Goal: Information Seeking & Learning: Check status

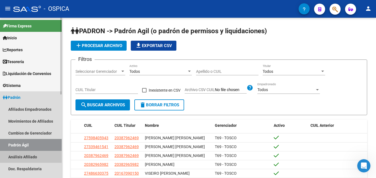
click at [14, 158] on link "Análisis Afiliado" at bounding box center [31, 157] width 62 height 12
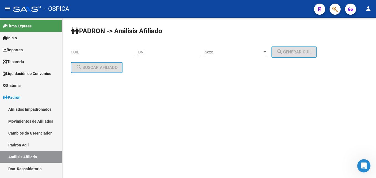
click at [87, 51] on input "CUIL" at bounding box center [102, 52] width 62 height 5
type input "2"
click at [146, 52] on input "DNI" at bounding box center [169, 52] width 62 height 5
type input "27047293"
click at [236, 50] on span "Sexo" at bounding box center [234, 52] width 58 height 5
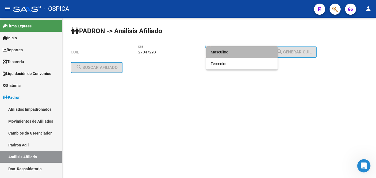
click at [250, 54] on span "Masculino" at bounding box center [242, 52] width 62 height 12
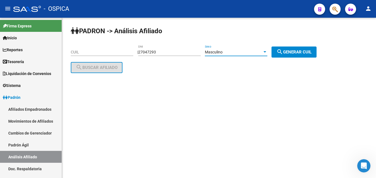
click at [290, 51] on span "search Generar CUIL" at bounding box center [293, 51] width 35 height 5
type input "20-27047293-2"
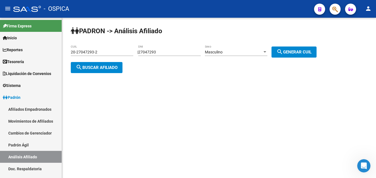
click at [93, 69] on span "search Buscar afiliado" at bounding box center [97, 67] width 42 height 5
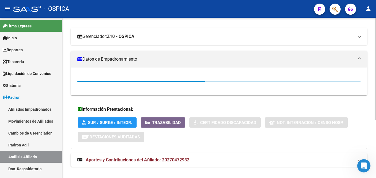
scroll to position [91, 0]
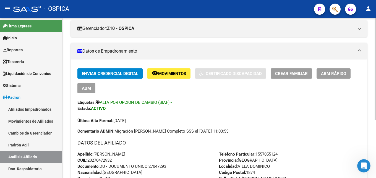
click at [155, 154] on div "Apellido: [PERSON_NAME]: 20270472932 Documento: DU - DOCUMENTO UNICO 27047293 N…" at bounding box center [148, 181] width 142 height 61
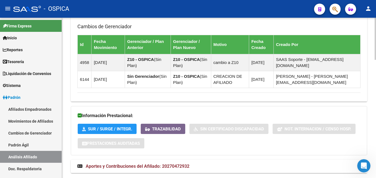
scroll to position [451, 0]
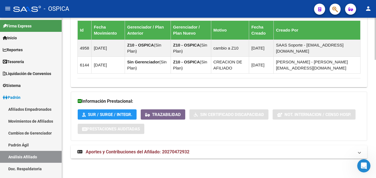
click at [189, 147] on mat-expansion-panel-header "Aportes y Contribuciones del Afiliado: 20270472932" at bounding box center [219, 151] width 296 height 13
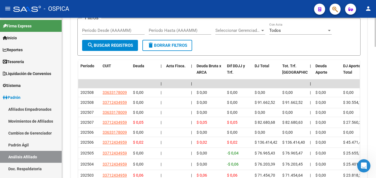
scroll to position [625, 0]
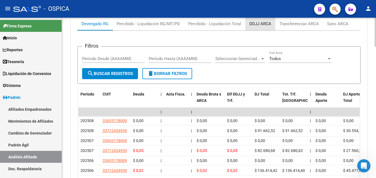
click at [264, 24] on div "DDJJ ARCA" at bounding box center [260, 24] width 22 height 6
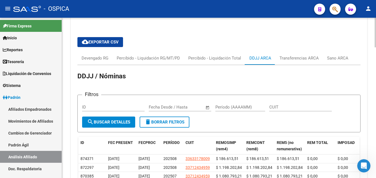
scroll to position [619, 0]
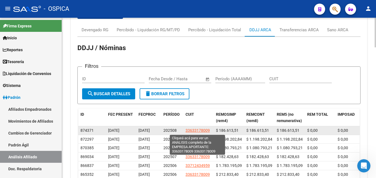
click at [199, 130] on span "33633178009" at bounding box center [197, 130] width 24 height 4
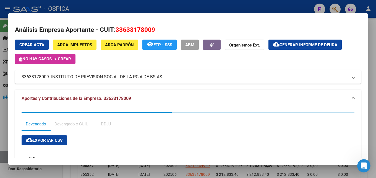
click at [143, 9] on div at bounding box center [188, 89] width 376 height 178
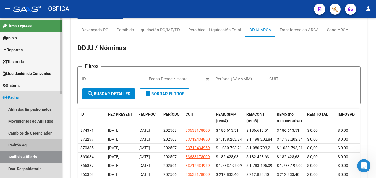
click at [17, 142] on link "Padrón Ágil" at bounding box center [31, 145] width 62 height 12
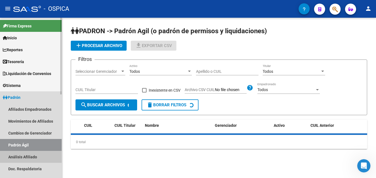
click at [33, 156] on link "Análisis Afiliado" at bounding box center [31, 157] width 62 height 12
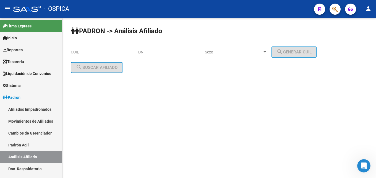
click at [165, 50] on input "DNI" at bounding box center [169, 52] width 62 height 5
type input "94594652"
click at [238, 53] on span "Sexo" at bounding box center [234, 52] width 58 height 5
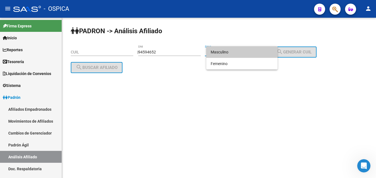
click at [238, 56] on span "Masculino" at bounding box center [242, 52] width 62 height 12
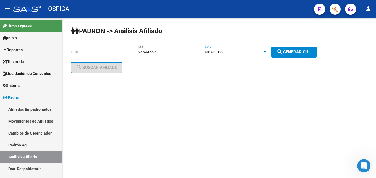
click at [304, 51] on span "search Generar CUIL" at bounding box center [293, 51] width 35 height 5
type input "20-94594652-1"
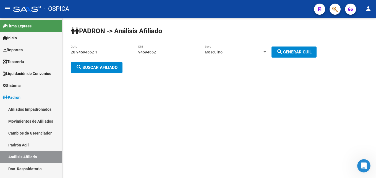
click at [98, 70] on button "search Buscar afiliado" at bounding box center [97, 67] width 52 height 11
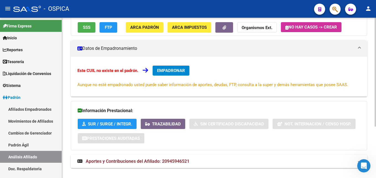
scroll to position [76, 0]
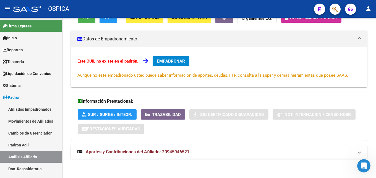
click at [181, 154] on span "Aportes y Contribuciones del Afiliado: 20945946521" at bounding box center [138, 151] width 104 height 5
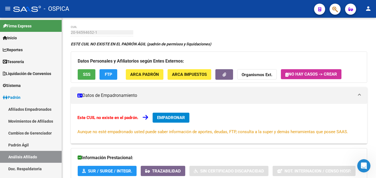
scroll to position [0, 0]
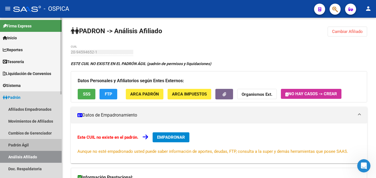
click at [30, 148] on link "Padrón Ágil" at bounding box center [31, 145] width 62 height 12
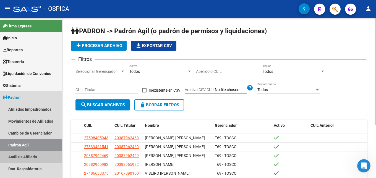
drag, startPoint x: 37, startPoint y: 155, endPoint x: 174, endPoint y: 69, distance: 160.9
click at [39, 155] on link "Análisis Afiliado" at bounding box center [31, 157] width 62 height 12
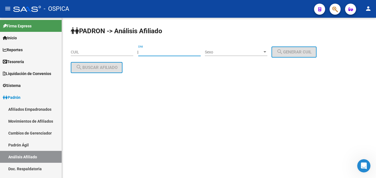
click at [170, 52] on input "DNI" at bounding box center [169, 52] width 62 height 5
type input "94594652"
click at [233, 51] on span "Sexo" at bounding box center [234, 52] width 58 height 5
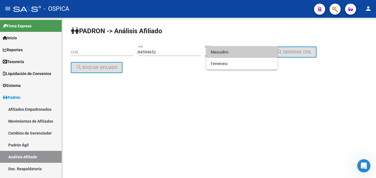
click at [233, 52] on span "Masculino" at bounding box center [242, 52] width 62 height 12
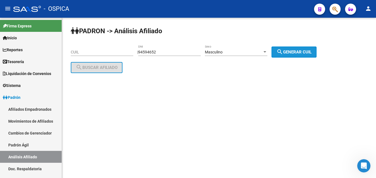
click at [283, 51] on mat-icon "search" at bounding box center [279, 51] width 7 height 7
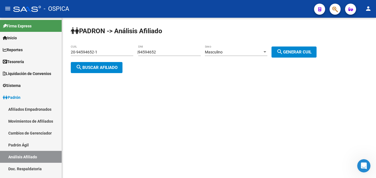
click at [236, 53] on div "Masculino" at bounding box center [234, 52] width 58 height 5
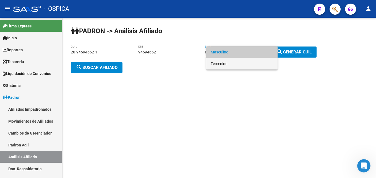
click at [237, 63] on span "Femenino" at bounding box center [242, 64] width 62 height 12
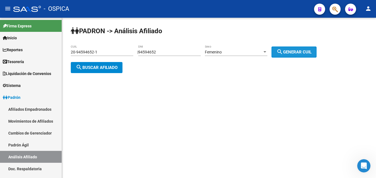
click at [289, 48] on button "search Generar CUIL" at bounding box center [293, 51] width 45 height 11
type input "27-94594652-6"
click at [93, 70] on span "search Buscar afiliado" at bounding box center [97, 67] width 42 height 5
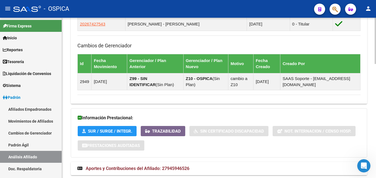
scroll to position [394, 0]
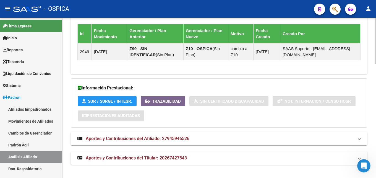
click at [178, 158] on span "Aportes y Contribuciones del Titular: 20267427543" at bounding box center [136, 157] width 101 height 5
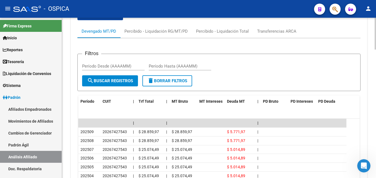
scroll to position [563, 0]
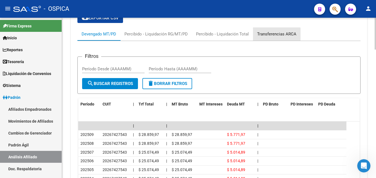
click at [271, 35] on div "Transferencias ARCA" at bounding box center [276, 34] width 39 height 6
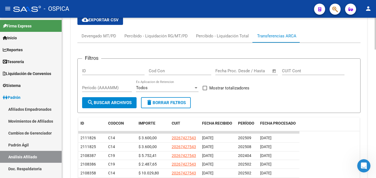
scroll to position [590, 0]
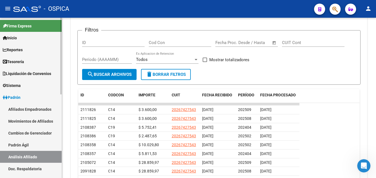
click at [49, 143] on link "Padrón Ágil" at bounding box center [31, 145] width 62 height 12
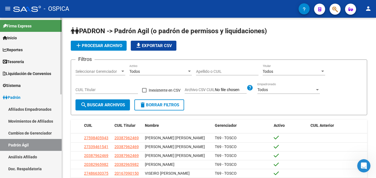
click at [28, 156] on link "Análisis Afiliado" at bounding box center [31, 157] width 62 height 12
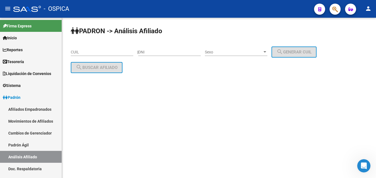
click at [151, 54] on input "DNI" at bounding box center [169, 52] width 62 height 5
click at [169, 54] on input "DNI" at bounding box center [169, 52] width 62 height 5
type input "50847044"
click at [232, 54] on span "Sexo" at bounding box center [234, 52] width 58 height 5
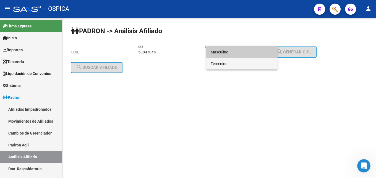
click at [225, 62] on span "Femenino" at bounding box center [242, 64] width 62 height 12
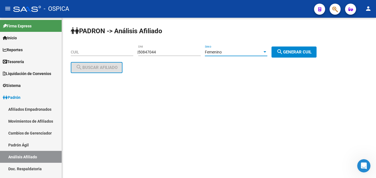
click at [297, 54] on span "search Generar CUIL" at bounding box center [293, 51] width 35 height 5
type input "23-50847044-4"
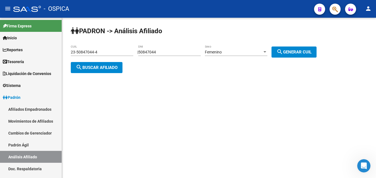
click at [92, 68] on span "search Buscar afiliado" at bounding box center [97, 67] width 42 height 5
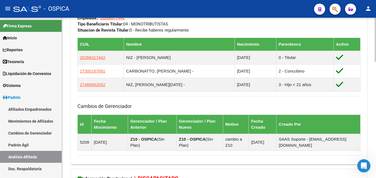
scroll to position [338, 0]
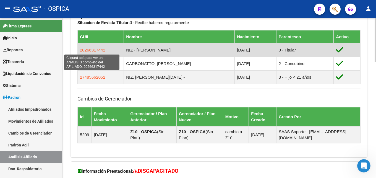
click at [91, 51] on span "20266317442" at bounding box center [92, 50] width 25 height 5
type textarea "20266317442"
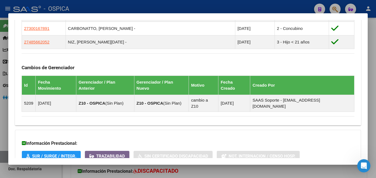
scroll to position [371, 0]
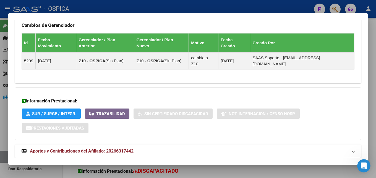
click at [124, 148] on span "Aportes y Contribuciones del Afiliado: 20266317442" at bounding box center [82, 150] width 104 height 5
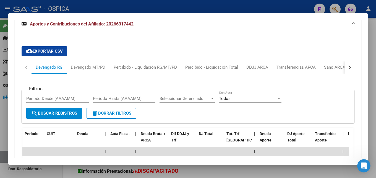
scroll to position [520, 0]
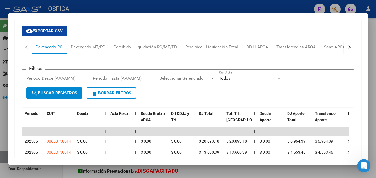
click at [347, 45] on div "button" at bounding box center [349, 47] width 4 height 4
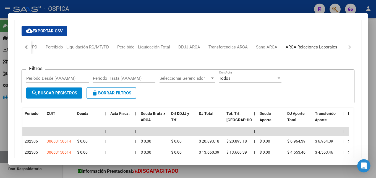
click at [322, 44] on div "ARCA Relaciones Laborales" at bounding box center [312, 47] width 52 height 6
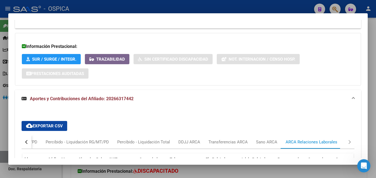
scroll to position [500, 0]
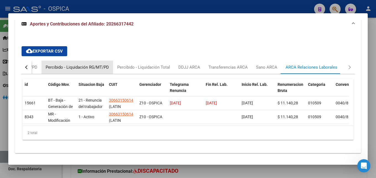
click at [102, 64] on div "Percibido - Liquidación RG/MT/PD" at bounding box center [77, 67] width 63 height 6
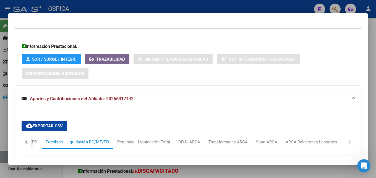
click at [31, 135] on button "button" at bounding box center [27, 141] width 10 height 13
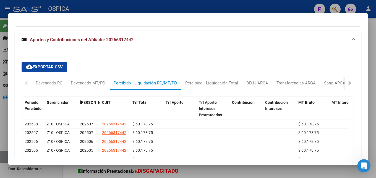
scroll to position [485, 0]
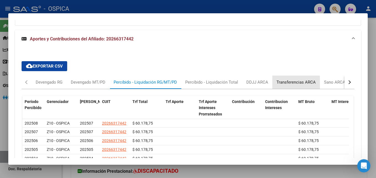
click at [294, 79] on div "Transferencias ARCA" at bounding box center [295, 82] width 39 height 6
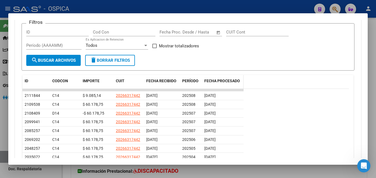
scroll to position [574, 0]
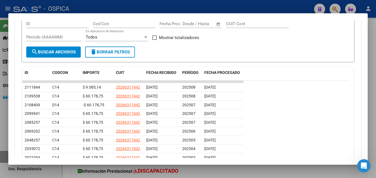
click at [253, 6] on div at bounding box center [188, 89] width 376 height 178
